Goal: Information Seeking & Learning: Understand process/instructions

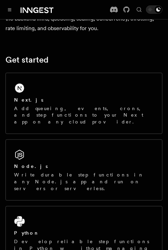
scroll to position [96, 0]
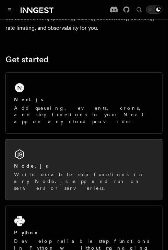
click at [55, 163] on div "Node.js" at bounding box center [83, 166] width 139 height 7
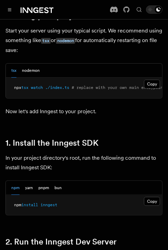
scroll to position [399, 0]
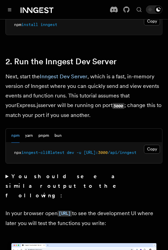
scroll to position [578, 0]
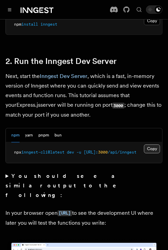
click at [150, 153] on button "Copy Copied" at bounding box center [152, 149] width 16 height 9
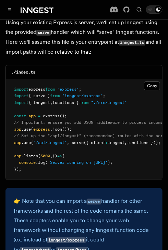
scroll to position [1131, 0]
click at [149, 81] on button "Copy Copied" at bounding box center [152, 85] width 16 height 9
click at [116, 86] on pre "import express from "express" ; import { serve } from "inngest/express" ; impor…" at bounding box center [84, 129] width 156 height 101
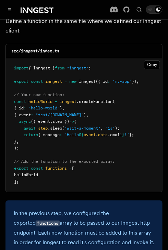
scroll to position [1516, 0]
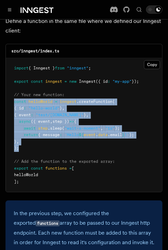
drag, startPoint x: 15, startPoint y: 86, endPoint x: 30, endPoint y: 130, distance: 46.8
click at [30, 130] on pre "import { Inngest } from "inngest" ; export const inngest = new Inngest ({ id : …" at bounding box center [84, 125] width 156 height 134
copy code "const helloWorld = inngest .createFunction ( { id : "hello-world" } , { event :…"
click at [64, 128] on pre "import { Inngest } from "inngest" ; export const inngest = new Inngest ({ id : …" at bounding box center [84, 125] width 156 height 134
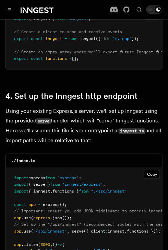
scroll to position [1017, 0]
